Goal: Transaction & Acquisition: Purchase product/service

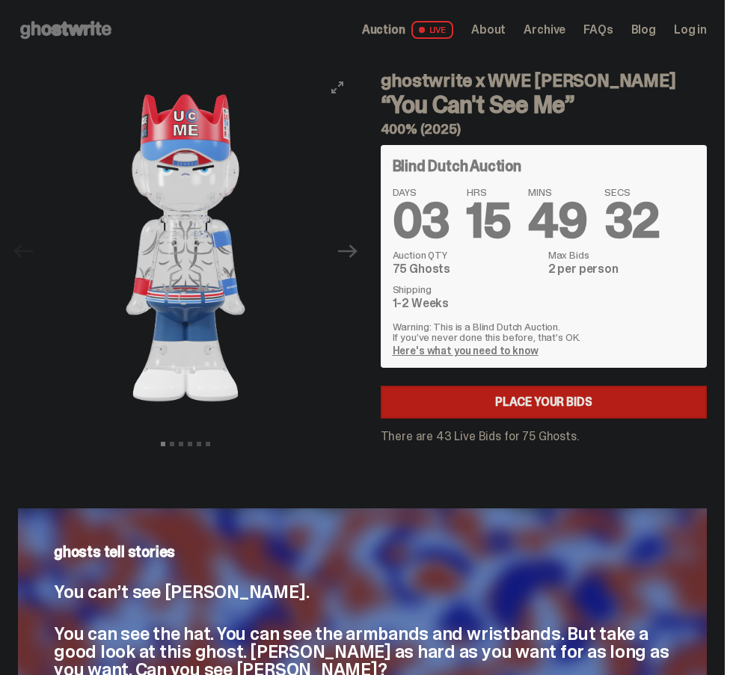
click at [356, 260] on icon "Next" at bounding box center [347, 251] width 19 height 19
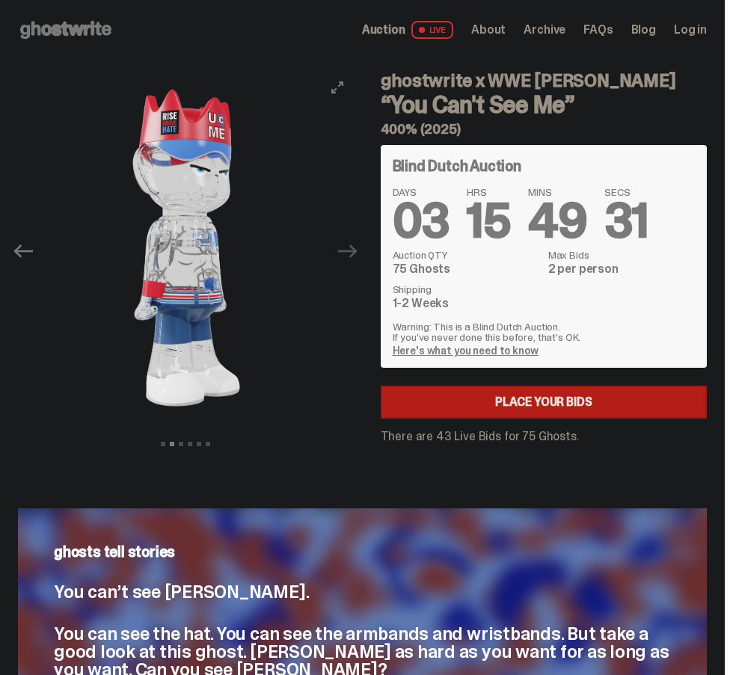
click at [357, 254] on icon "Next" at bounding box center [347, 251] width 19 height 19
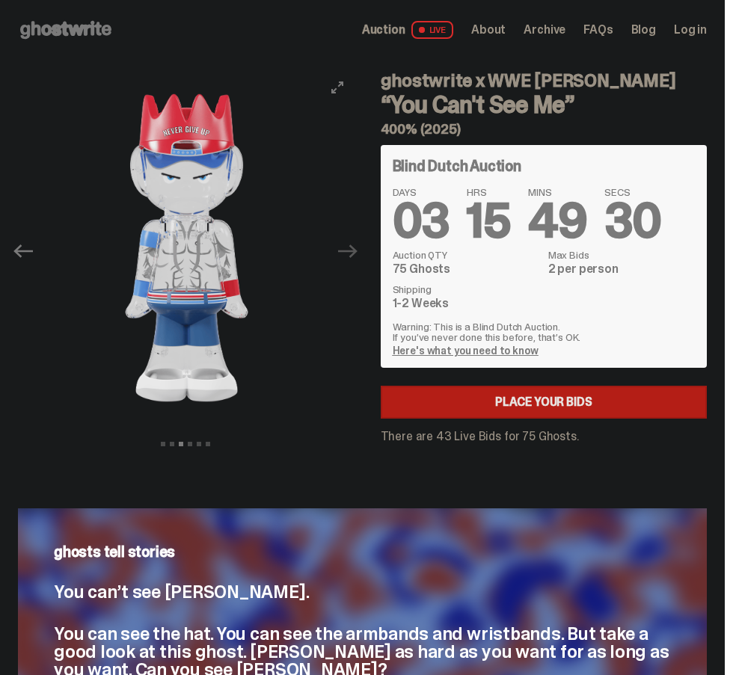
click at [357, 254] on icon "Next" at bounding box center [347, 251] width 19 height 19
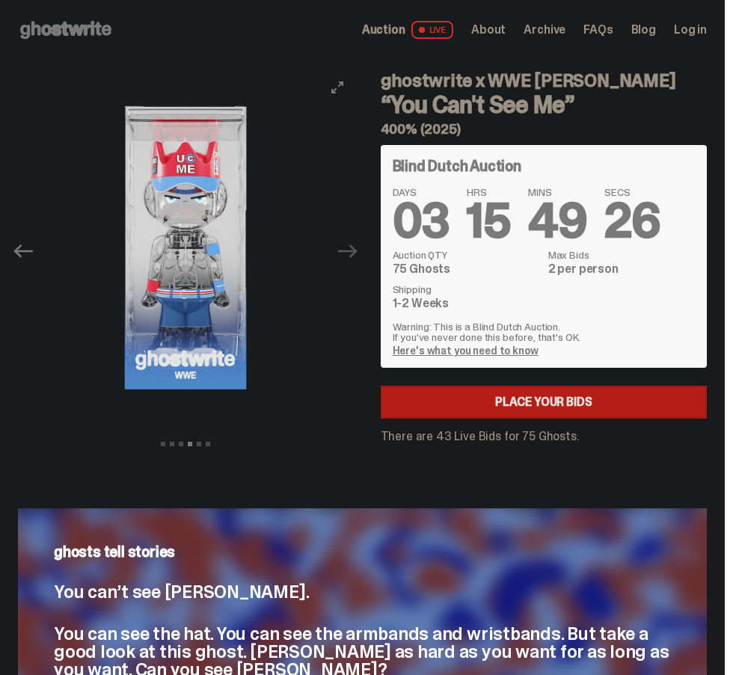
click at [357, 254] on icon "Next" at bounding box center [347, 251] width 19 height 19
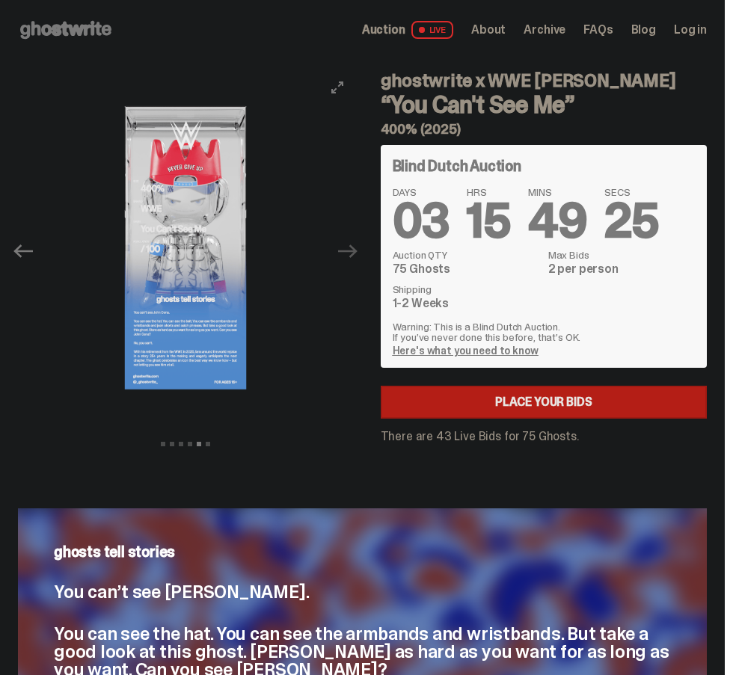
click at [357, 254] on icon "Next" at bounding box center [347, 251] width 19 height 19
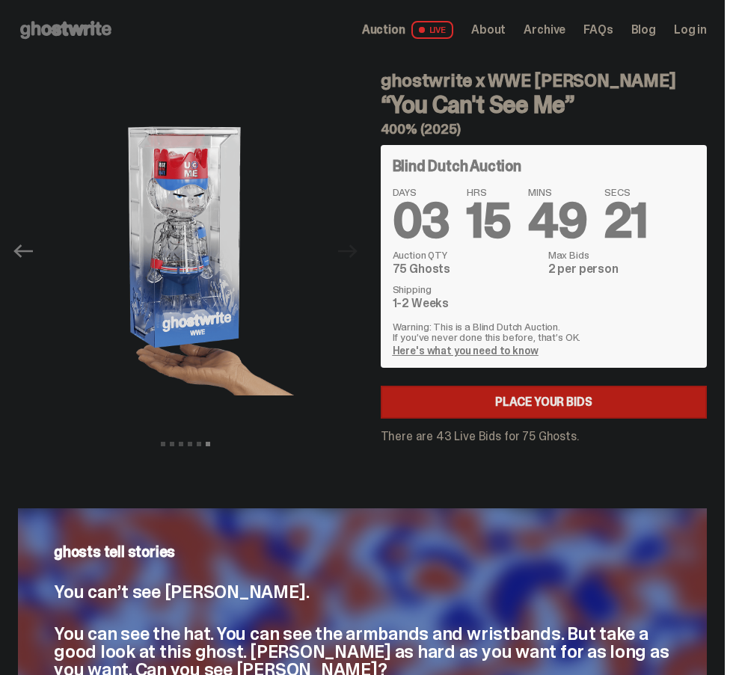
click at [453, 355] on link "Here's what you need to know" at bounding box center [466, 350] width 146 height 13
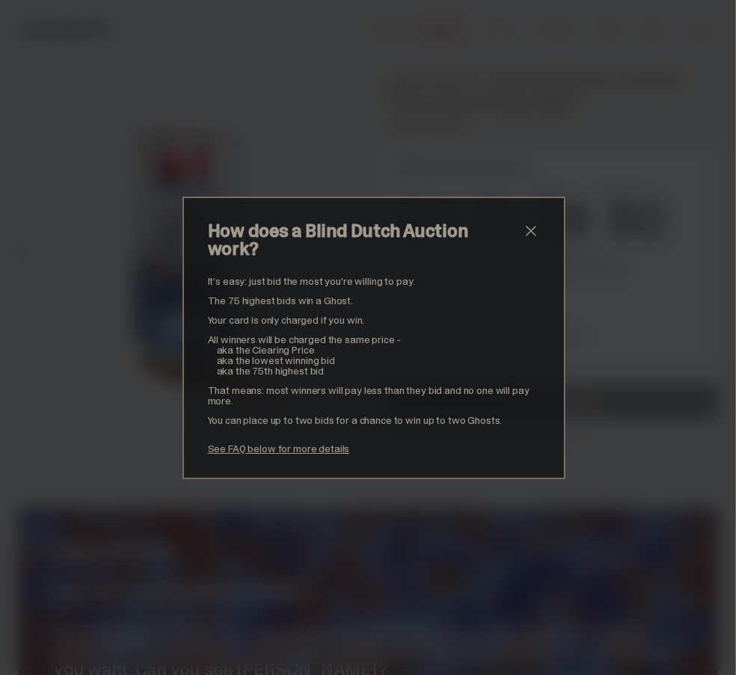
click at [522, 240] on span "close" at bounding box center [531, 231] width 18 height 18
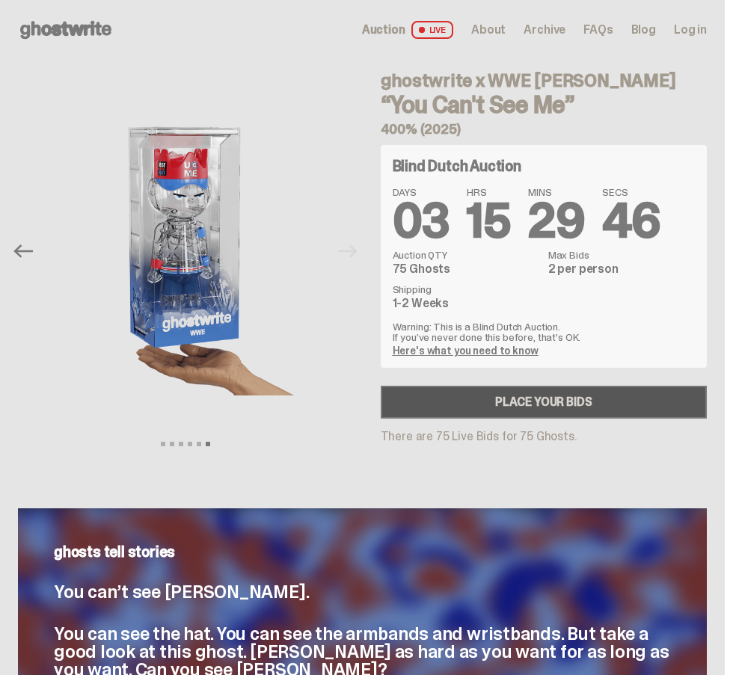
click at [570, 405] on link "Place your Bids" at bounding box center [544, 402] width 327 height 33
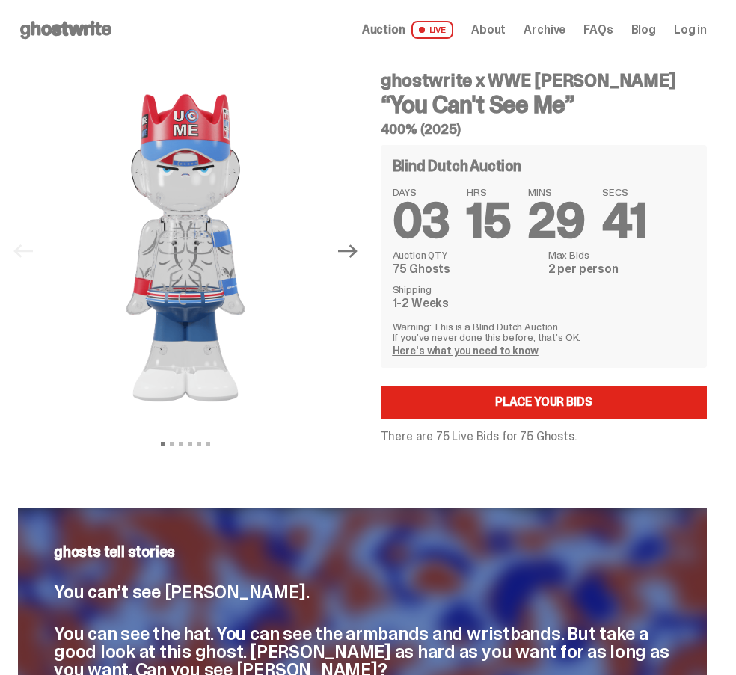
click at [516, 129] on h5 "400% (2025)" at bounding box center [544, 129] width 327 height 13
